Goal: Task Accomplishment & Management: Manage account settings

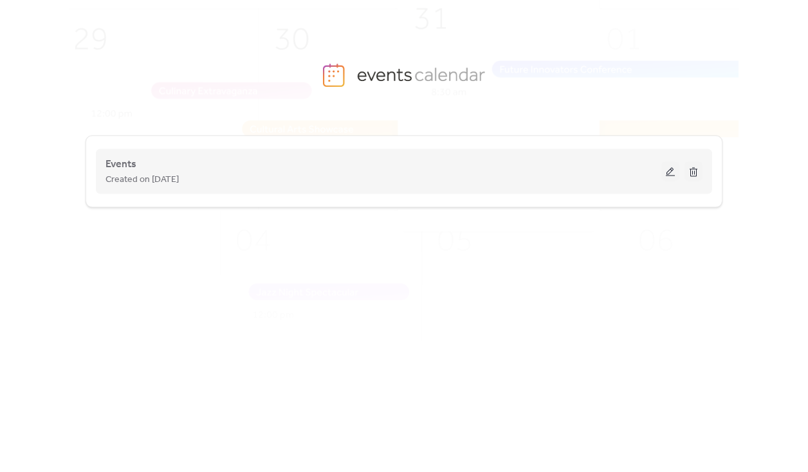
click at [362, 151] on div "Events Created on [DATE]" at bounding box center [403, 171] width 597 height 51
click at [668, 170] on button at bounding box center [670, 171] width 18 height 19
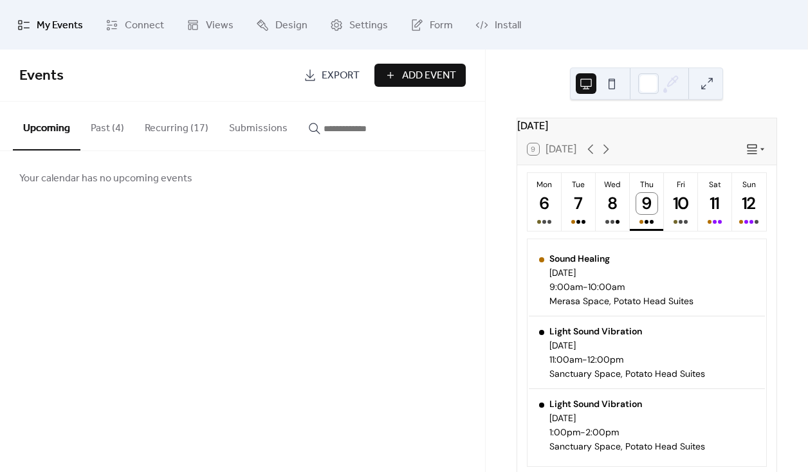
scroll to position [35, 0]
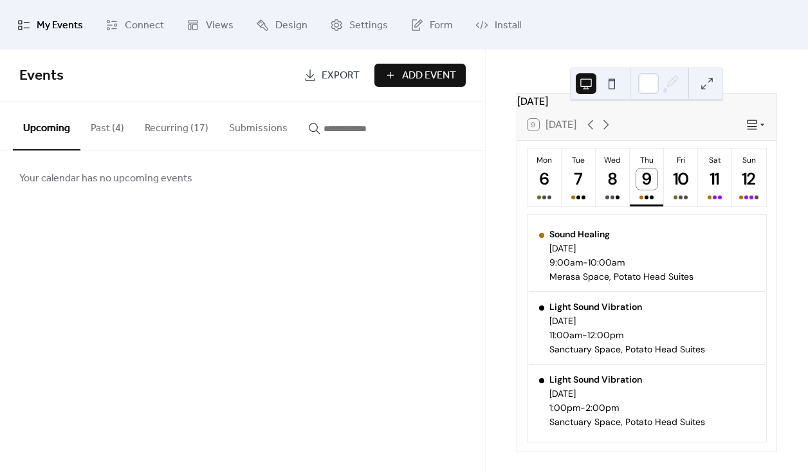
click at [172, 131] on button "Recurring (17)" at bounding box center [176, 126] width 84 height 48
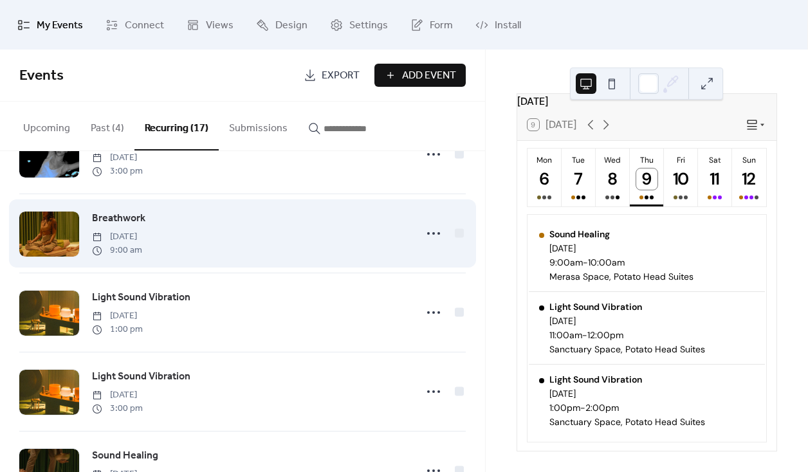
scroll to position [57, 0]
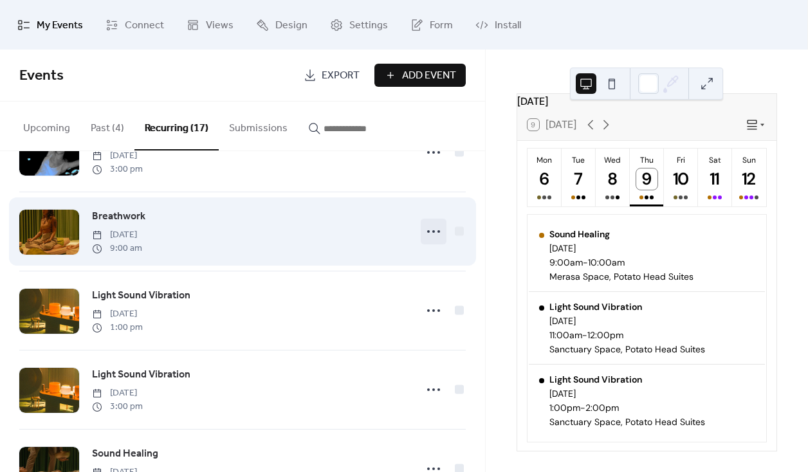
click at [437, 232] on icon at bounding box center [433, 231] width 21 height 21
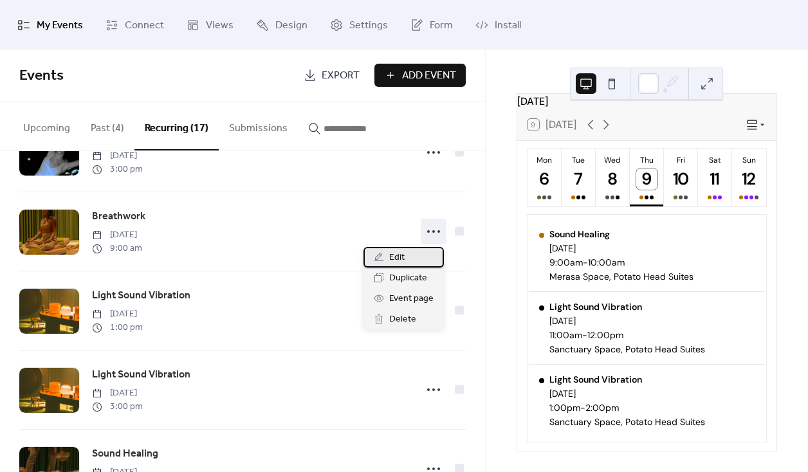
click at [426, 262] on div "Edit" at bounding box center [403, 257] width 80 height 21
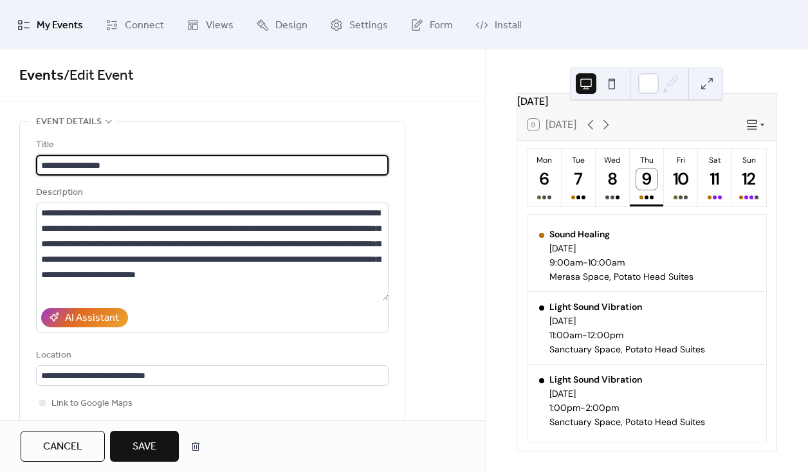
type input "**********"
click at [143, 439] on span "Save" at bounding box center [145, 446] width 24 height 15
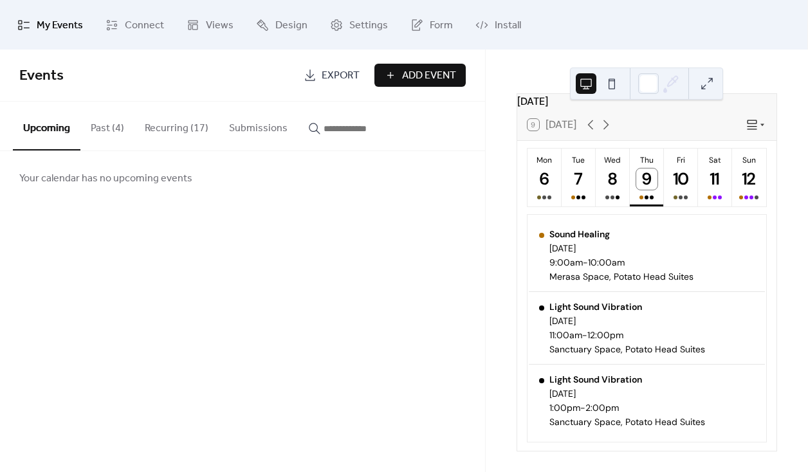
click at [192, 127] on button "Recurring (17)" at bounding box center [176, 126] width 84 height 48
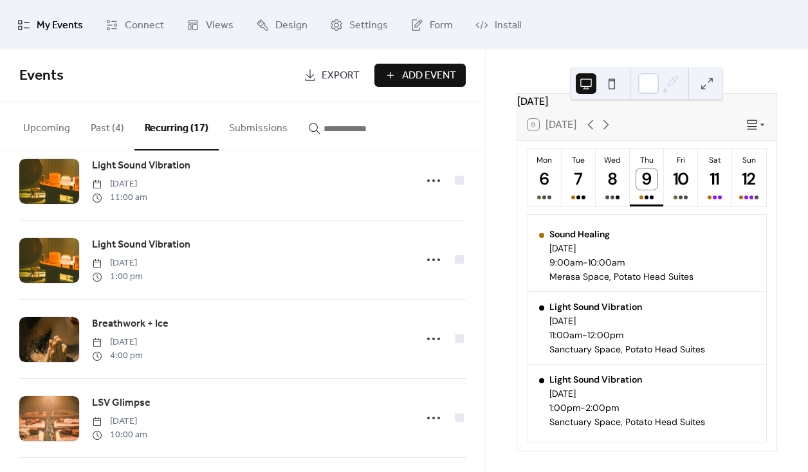
scroll to position [500, 0]
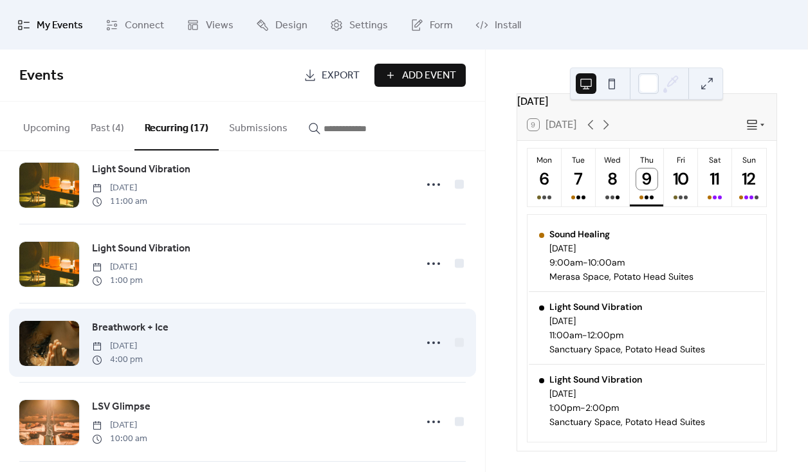
click at [143, 335] on span "Breathwork + Ice" at bounding box center [130, 327] width 77 height 15
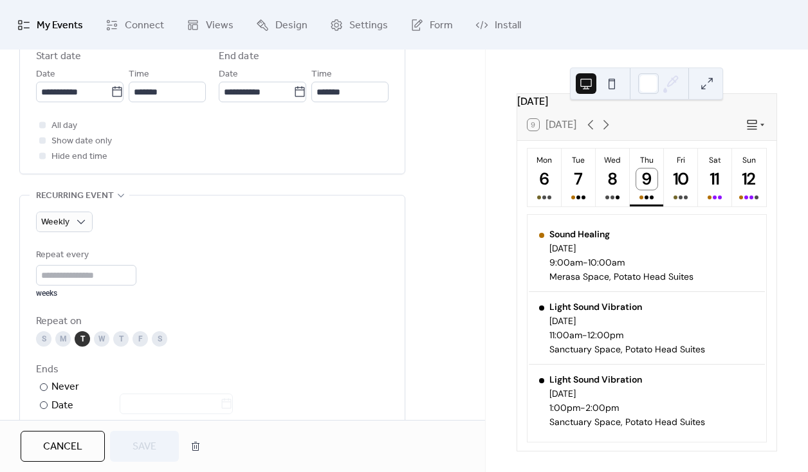
scroll to position [470, 0]
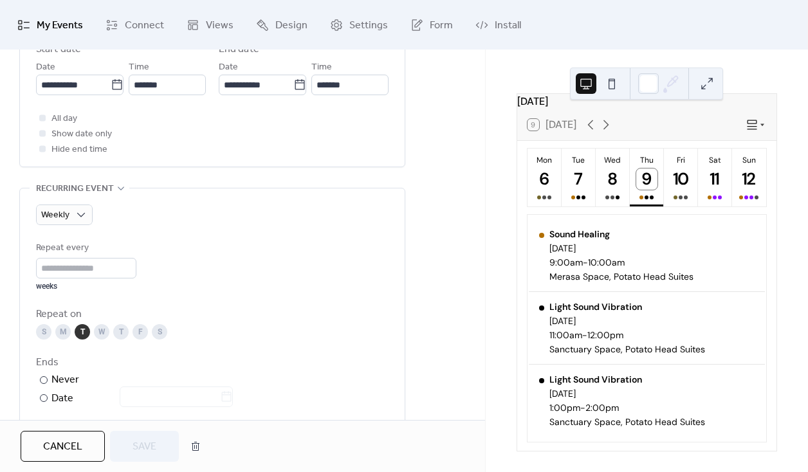
click at [77, 331] on div "T" at bounding box center [82, 331] width 15 height 15
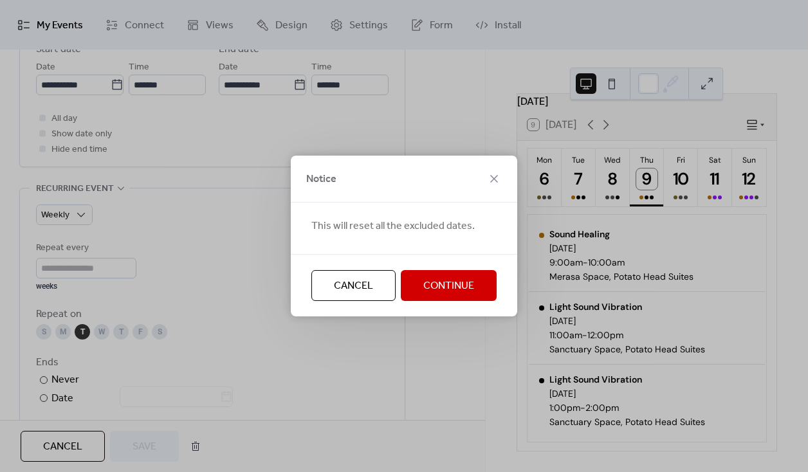
click at [447, 293] on span "Continue" at bounding box center [448, 286] width 51 height 15
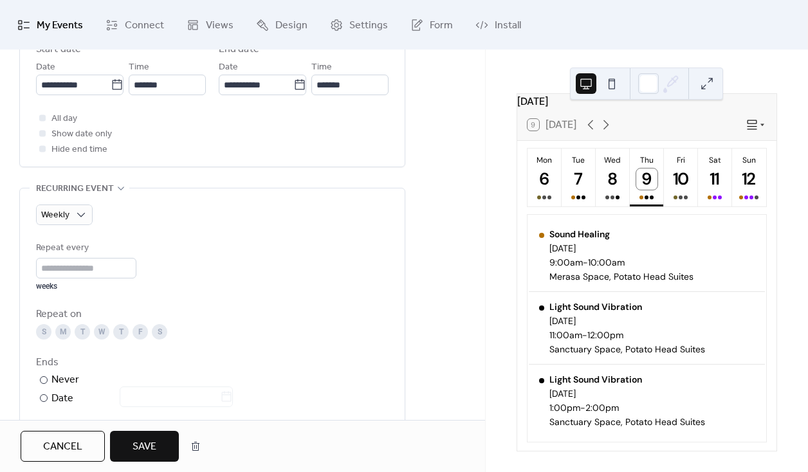
click at [161, 333] on div "S" at bounding box center [159, 331] width 15 height 15
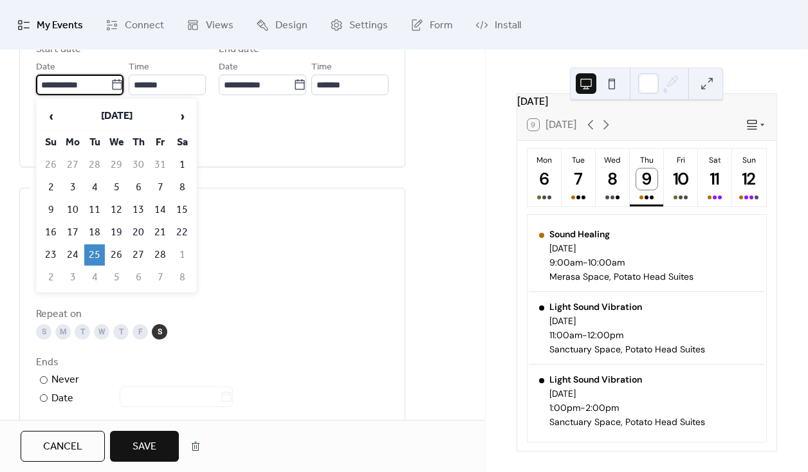
click at [68, 82] on input "**********" at bounding box center [73, 85] width 75 height 21
click at [188, 117] on span "›" at bounding box center [181, 117] width 19 height 26
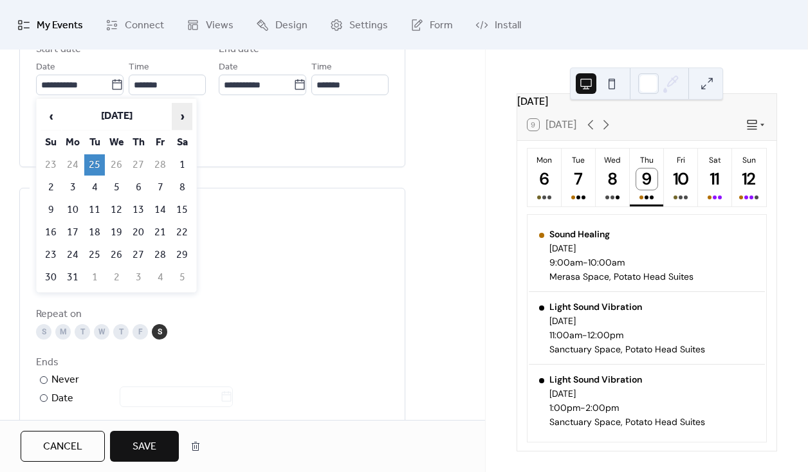
click at [188, 117] on span "›" at bounding box center [181, 117] width 19 height 26
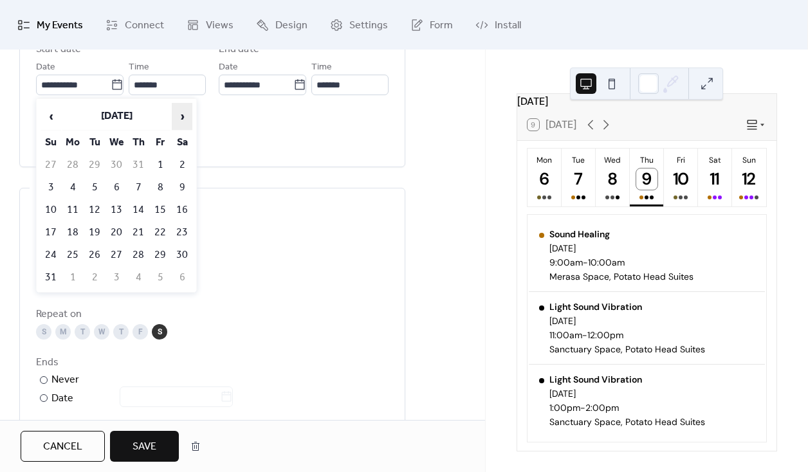
click at [188, 117] on span "›" at bounding box center [181, 117] width 19 height 26
click at [181, 158] on td "4" at bounding box center [182, 164] width 21 height 21
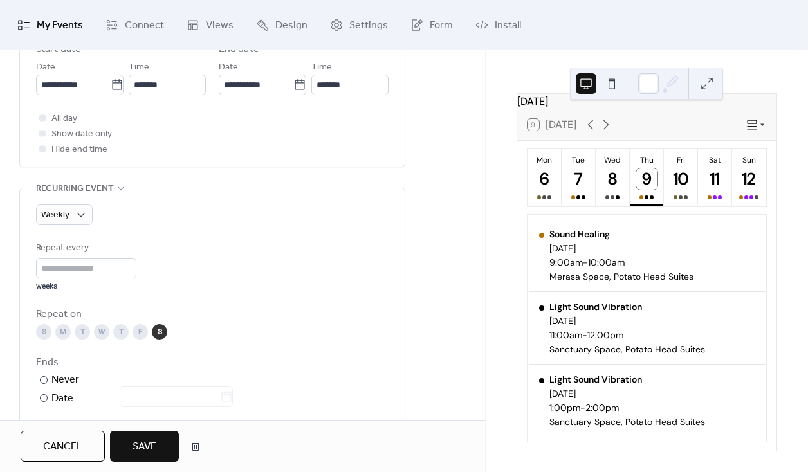
type input "**********"
click at [156, 452] on span "Save" at bounding box center [145, 446] width 24 height 15
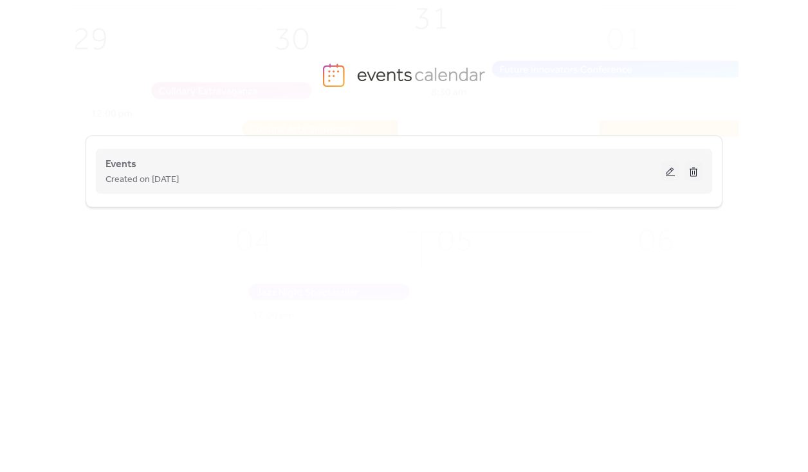
click at [201, 165] on div "Events Created on [DATE]" at bounding box center [383, 171] width 556 height 31
click at [667, 178] on button at bounding box center [670, 171] width 18 height 19
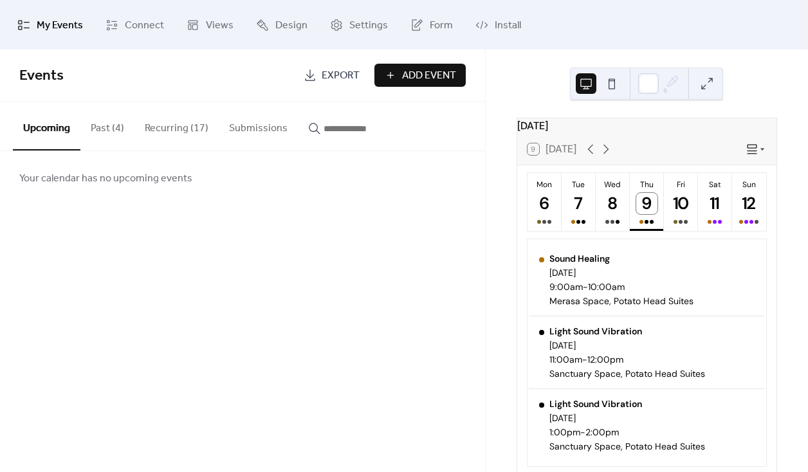
click at [208, 135] on button "Recurring (17)" at bounding box center [176, 126] width 84 height 48
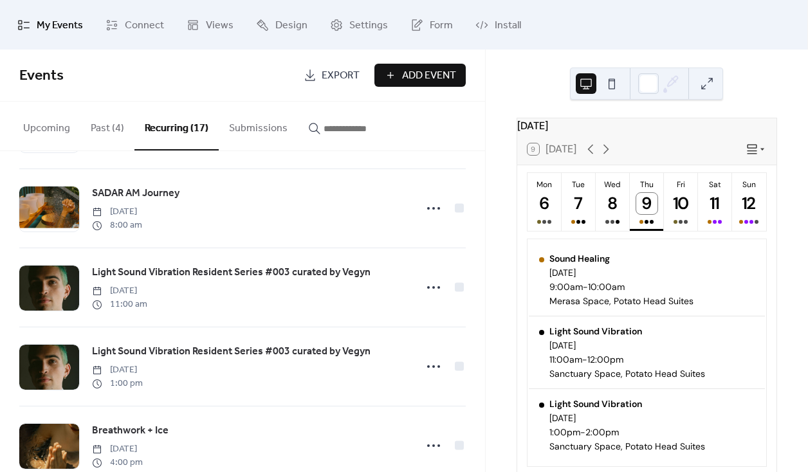
scroll to position [1058, 0]
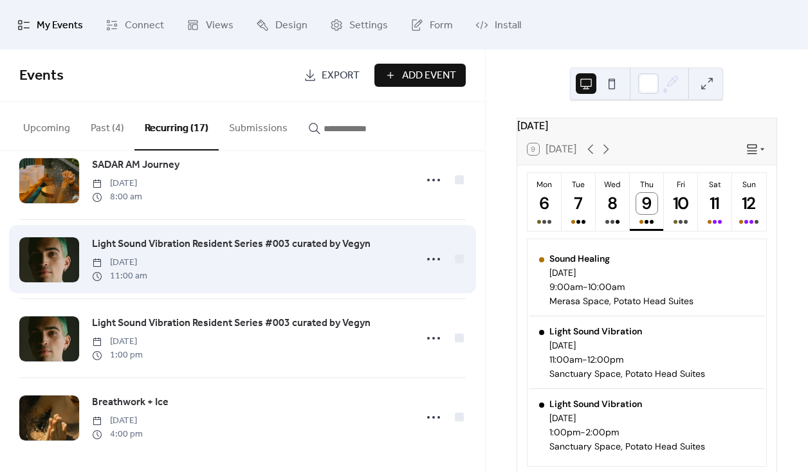
click at [216, 241] on span "Light Sound Vibration Resident Series #003 curated by Vegyn" at bounding box center [231, 244] width 279 height 15
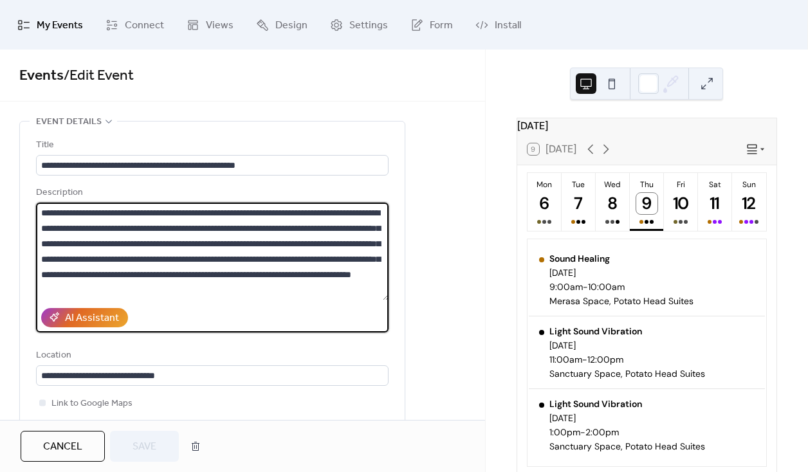
drag, startPoint x: 203, startPoint y: 210, endPoint x: -49, endPoint y: 185, distance: 252.8
click at [0, 185] on html "**********" at bounding box center [404, 236] width 808 height 472
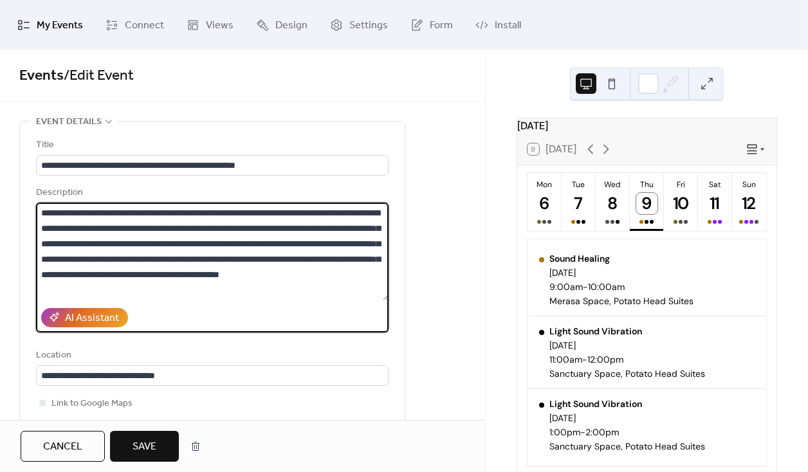
type textarea "**********"
click at [159, 440] on button "Save" at bounding box center [144, 446] width 69 height 31
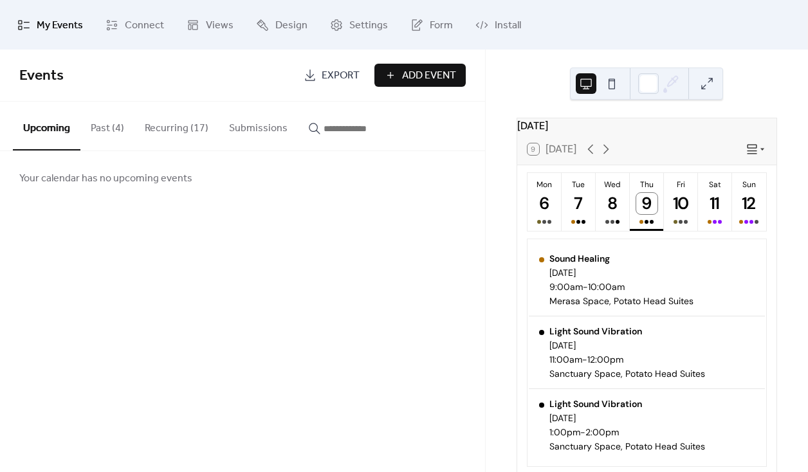
click at [148, 115] on button "Recurring (17)" at bounding box center [176, 126] width 84 height 48
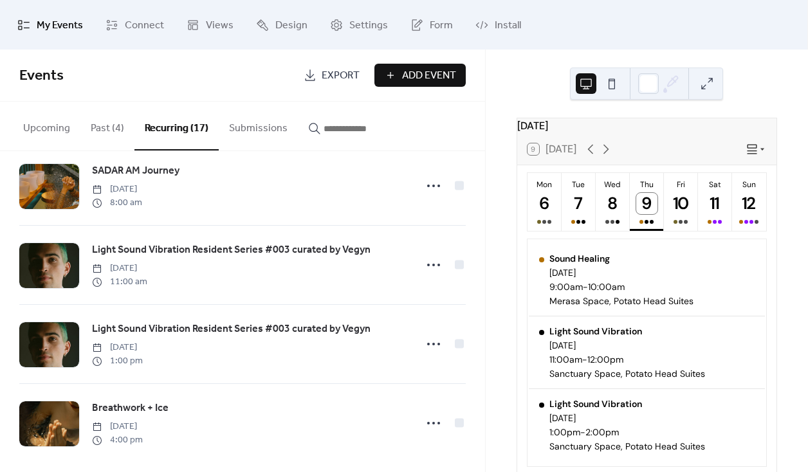
scroll to position [1067, 0]
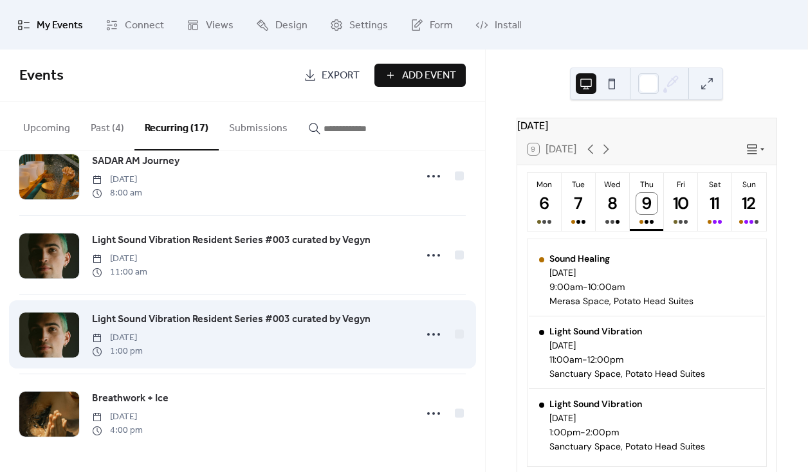
click at [214, 324] on span "Light Sound Vibration Resident Series #003 curated by Vegyn" at bounding box center [231, 319] width 279 height 15
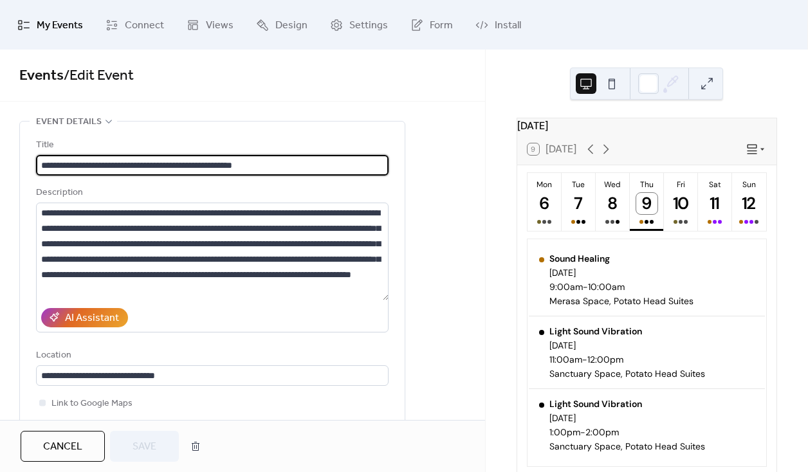
type input "**********"
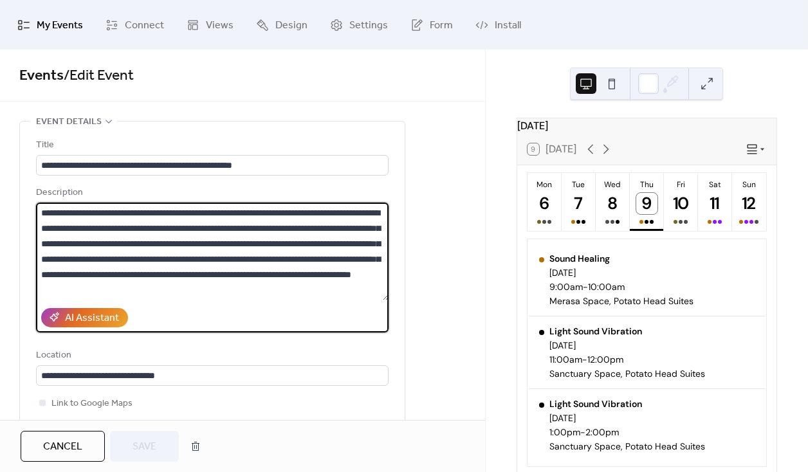
drag, startPoint x: 188, startPoint y: 214, endPoint x: 13, endPoint y: 190, distance: 177.1
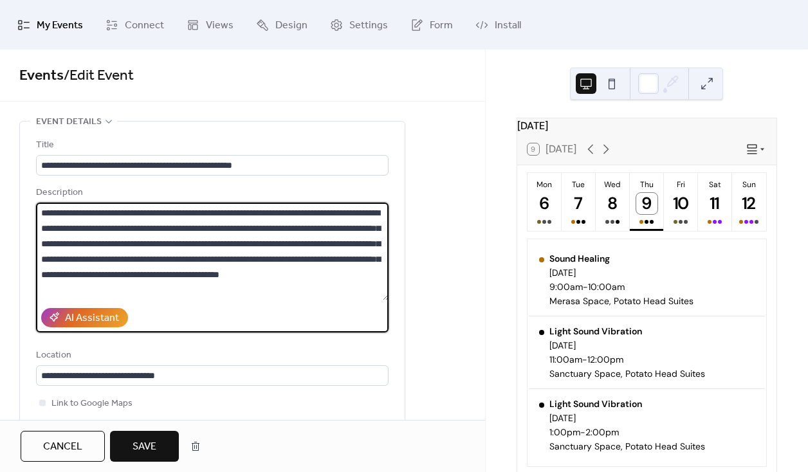
type textarea "**********"
click at [170, 438] on button "Save" at bounding box center [144, 446] width 69 height 31
